Goal: Information Seeking & Learning: Learn about a topic

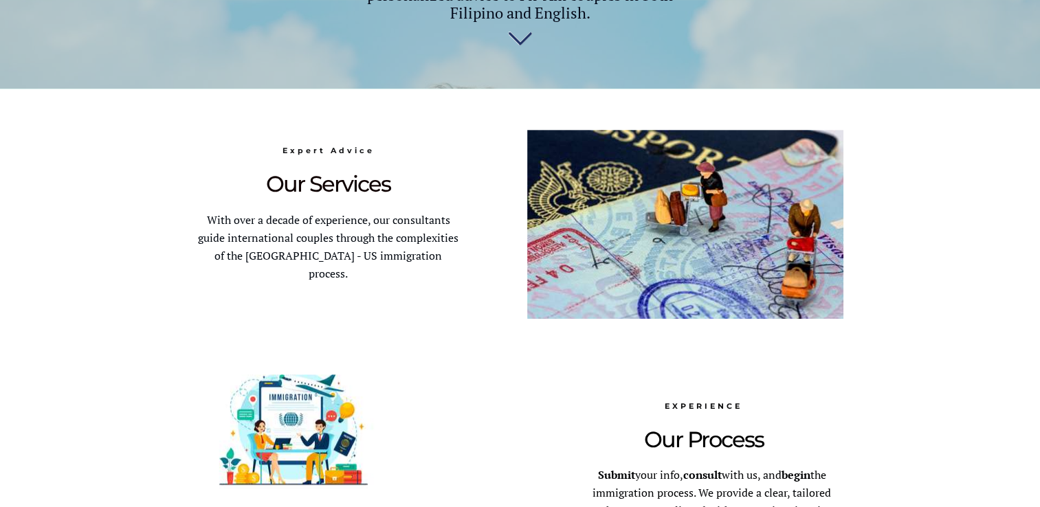
scroll to position [705, 0]
